Goal: Task Accomplishment & Management: Complete application form

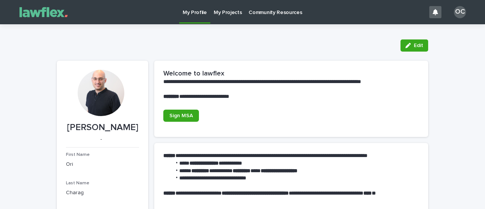
click at [225, 12] on p "My Projects" at bounding box center [228, 8] width 28 height 16
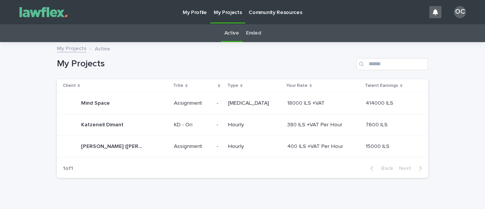
click at [201, 101] on p at bounding box center [192, 103] width 37 height 6
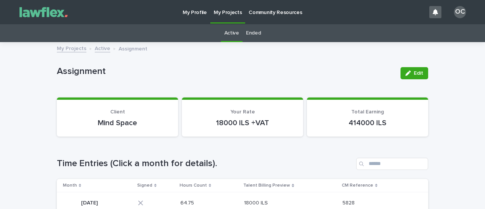
scroll to position [38, 0]
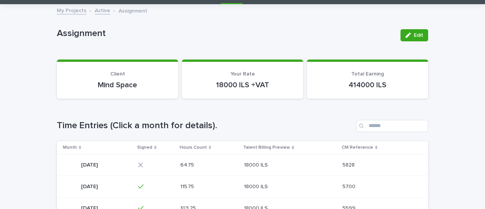
click at [218, 164] on p at bounding box center [199, 165] width 38 height 6
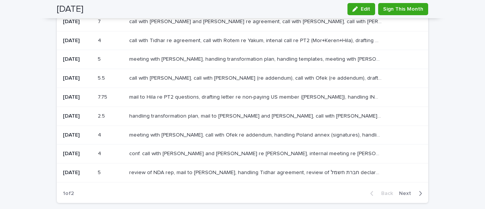
scroll to position [105, 0]
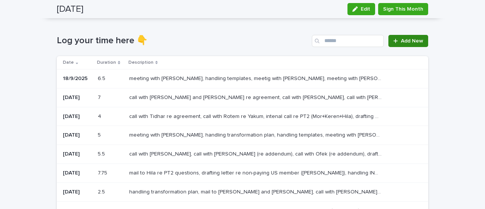
click at [402, 41] on span "Add New" at bounding box center [412, 40] width 22 height 5
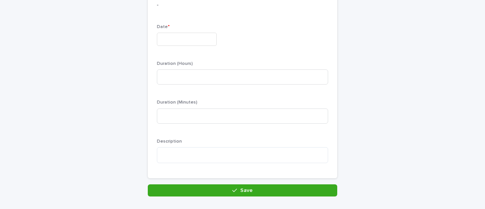
scroll to position [67, 0]
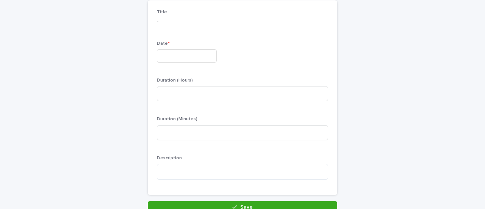
click at [188, 52] on input "text" at bounding box center [187, 55] width 60 height 13
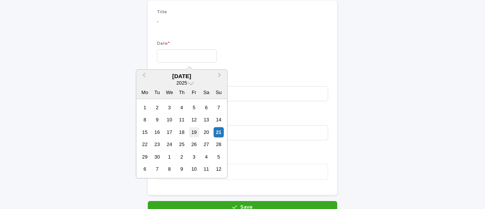
click at [198, 131] on div "19" at bounding box center [194, 132] width 10 height 10
type input "*********"
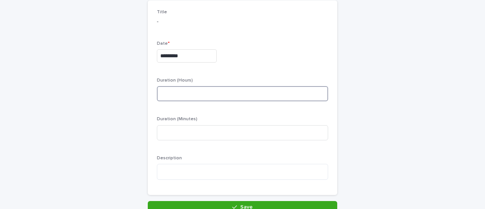
click at [179, 92] on input at bounding box center [242, 93] width 171 height 15
type input "***"
click at [189, 170] on textarea at bounding box center [242, 172] width 171 height 16
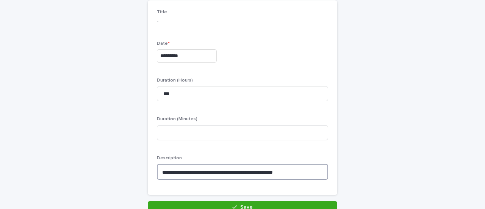
scroll to position [105, 0]
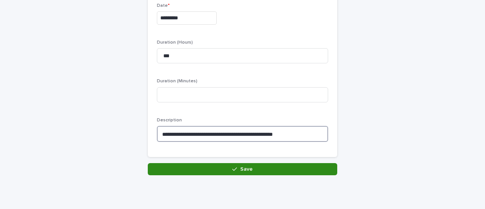
type textarea "**********"
click at [201, 170] on button "Save" at bounding box center [242, 169] width 189 height 12
